Goal: Information Seeking & Learning: Learn about a topic

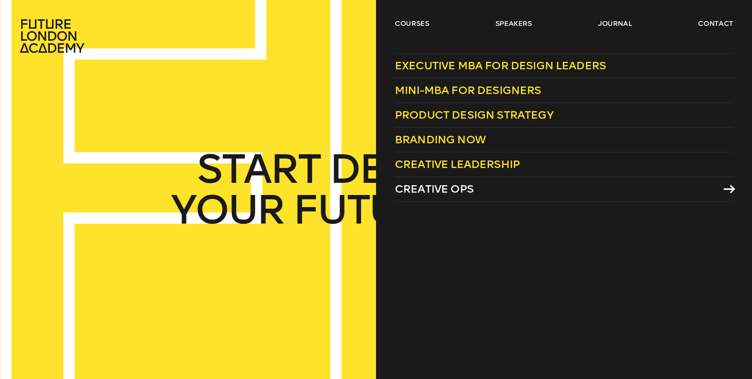
click at [413, 196] on link "Creative Ops" at bounding box center [564, 189] width 338 height 25
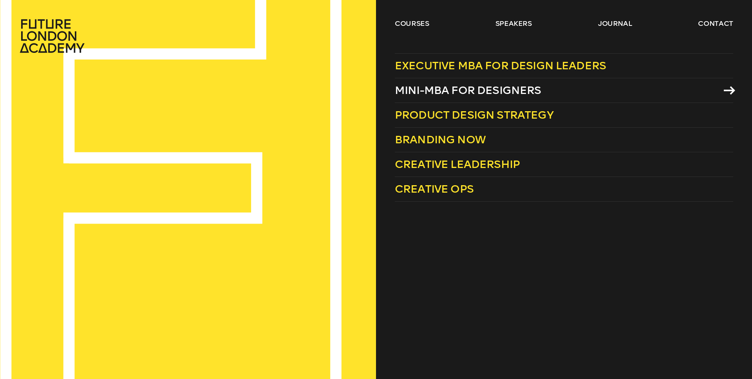
click at [502, 94] on span "Mini-MBA for Designers" at bounding box center [468, 90] width 146 height 13
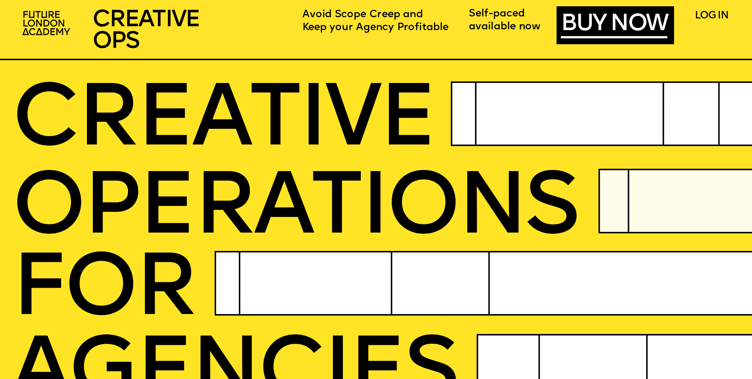
click at [483, 99] on icon at bounding box center [627, 113] width 352 height 65
click at [317, 99] on span "CREATIVE" at bounding box center [223, 123] width 422 height 88
